Goal: Find specific page/section: Find specific page/section

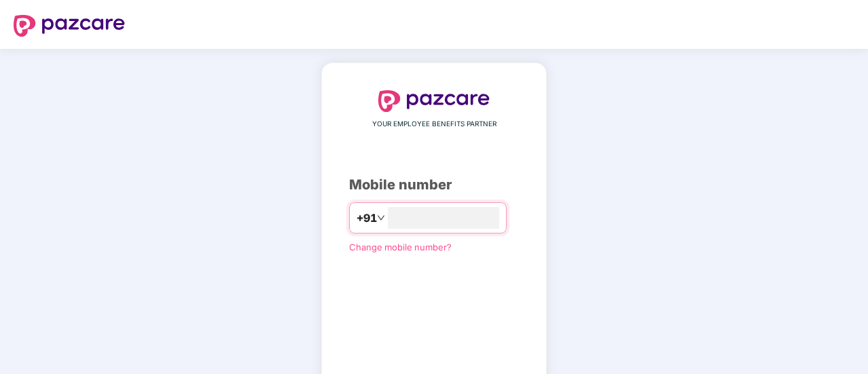
type input "**********"
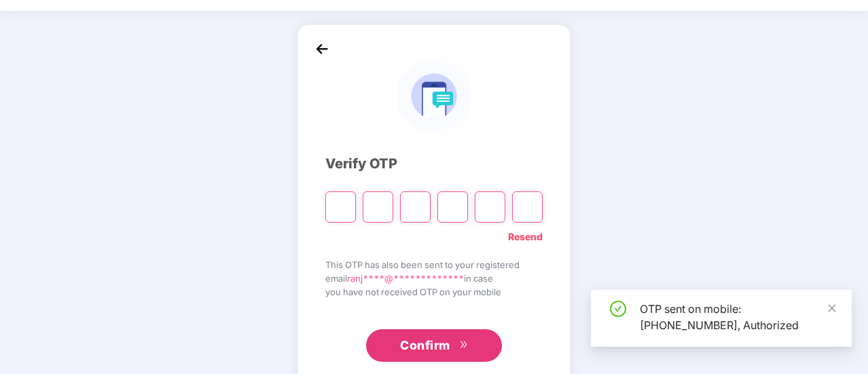
scroll to position [68, 0]
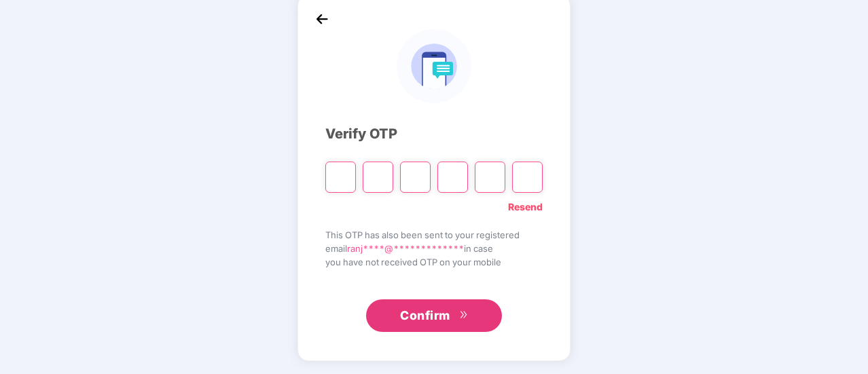
type input "*"
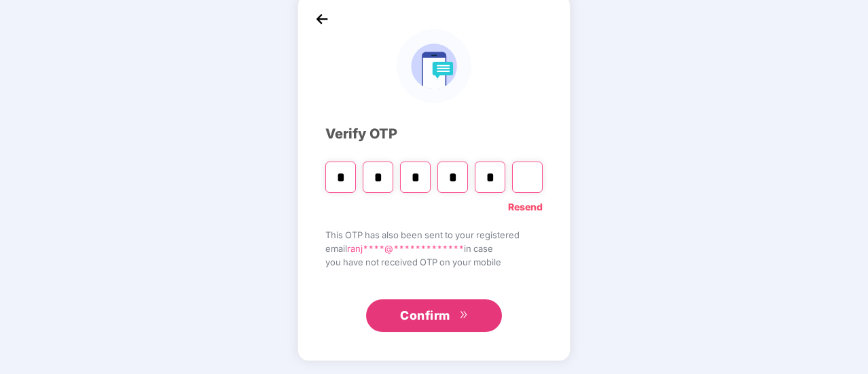
type input "*"
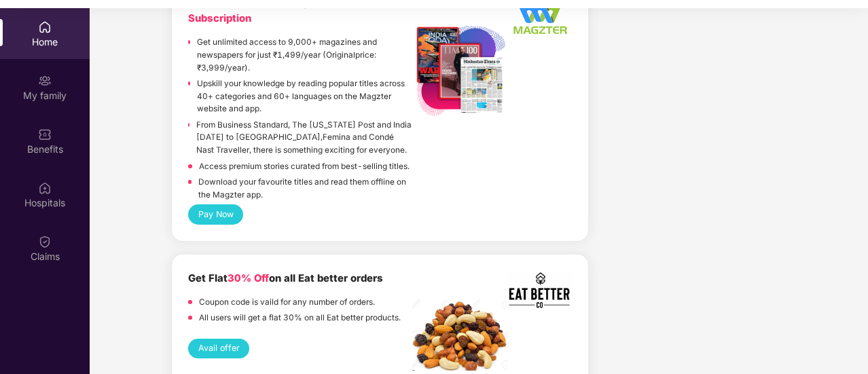
scroll to position [3338, 0]
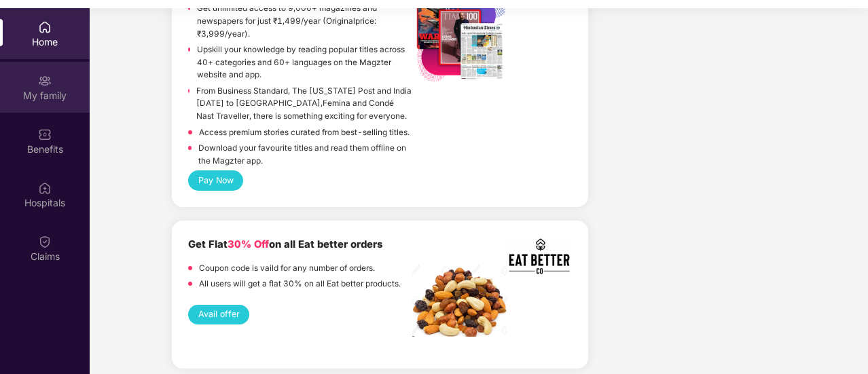
click at [52, 94] on div "My family" at bounding box center [45, 95] width 90 height 14
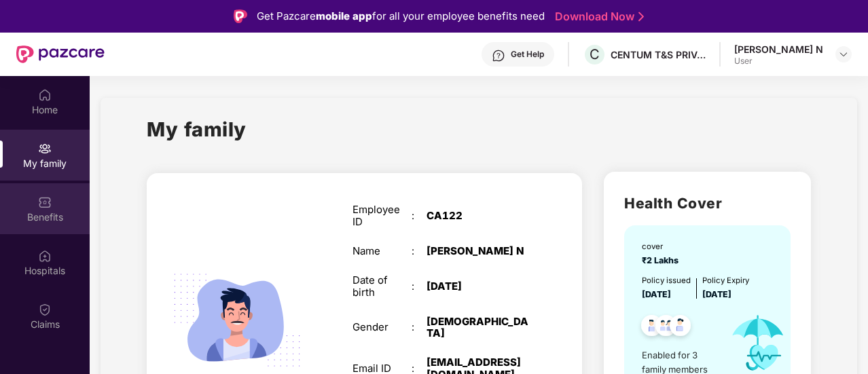
click at [38, 199] on img at bounding box center [45, 203] width 14 height 14
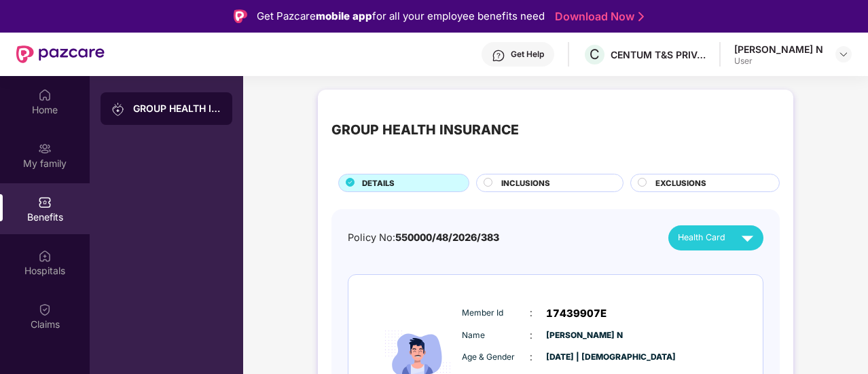
click at [520, 185] on span "INCLUSIONS" at bounding box center [525, 183] width 49 height 12
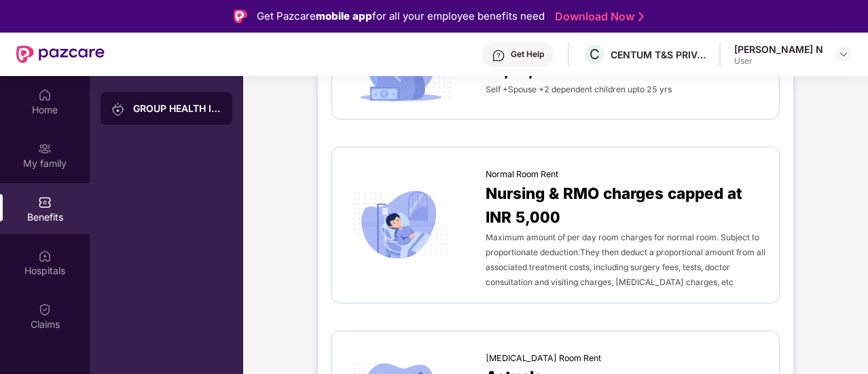
scroll to position [204, 0]
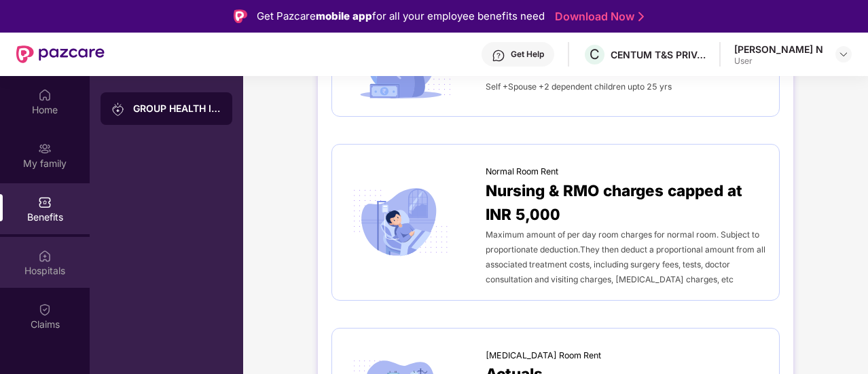
click at [51, 272] on div "Hospitals" at bounding box center [45, 271] width 90 height 14
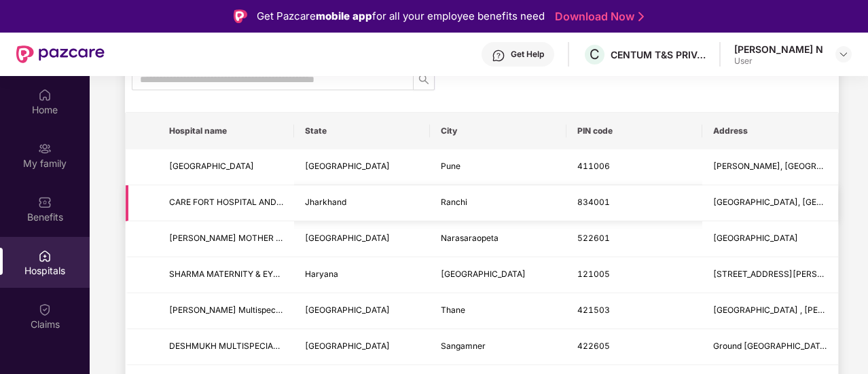
scroll to position [68, 0]
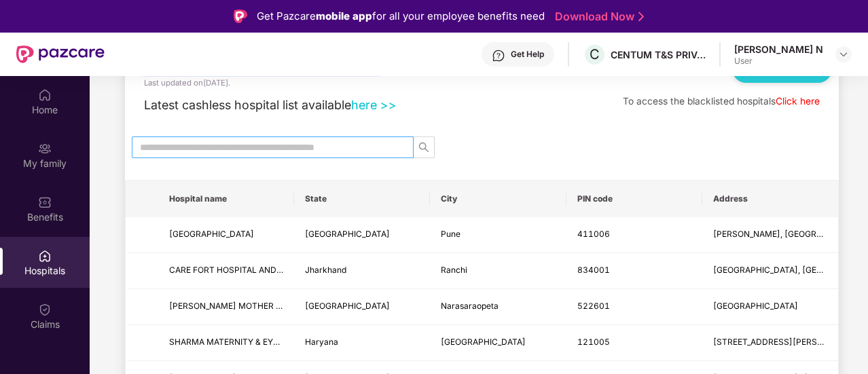
click at [365, 150] on input "text" at bounding box center [267, 147] width 255 height 15
type input "******"
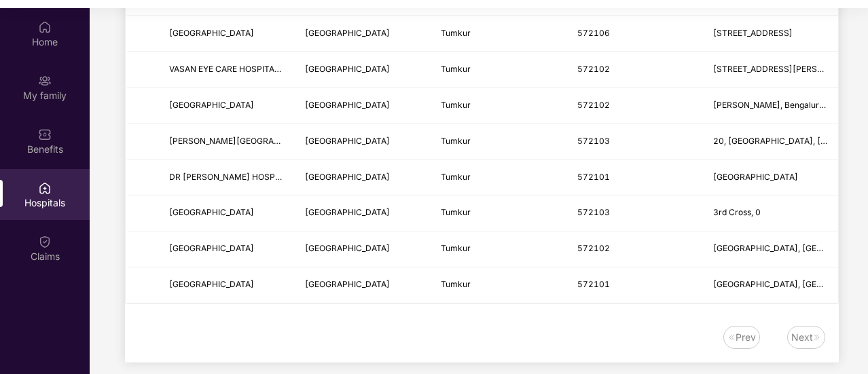
click at [805, 330] on div "Next" at bounding box center [802, 337] width 22 height 15
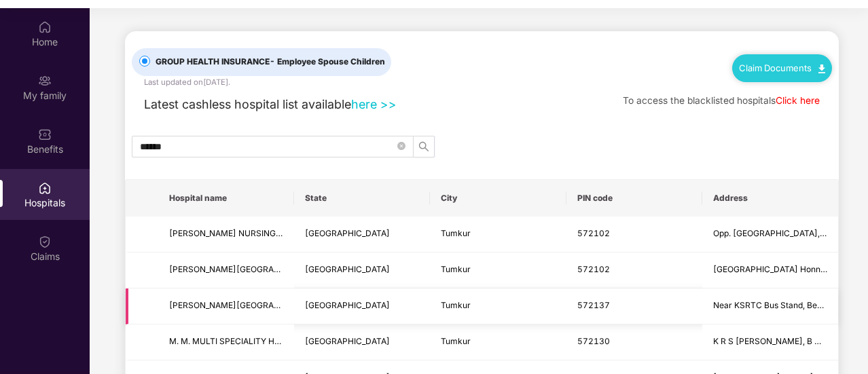
scroll to position [0, 0]
click at [804, 96] on link "Click here" at bounding box center [797, 101] width 44 height 11
